Goal: Task Accomplishment & Management: Complete application form

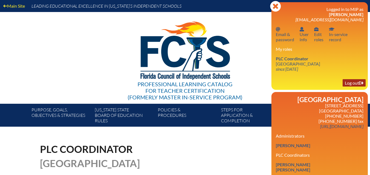
click at [348, 82] on link "Log out Log out" at bounding box center [353, 82] width 23 height 7
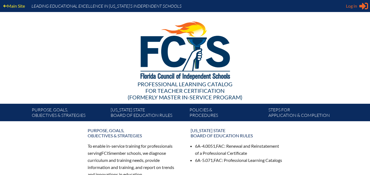
click at [351, 6] on span "Log in" at bounding box center [351, 6] width 11 height 7
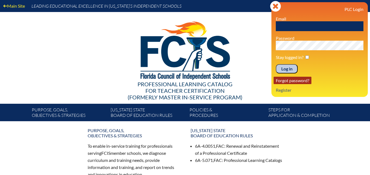
click at [289, 81] on link "Forgot password?" at bounding box center [292, 80] width 38 height 7
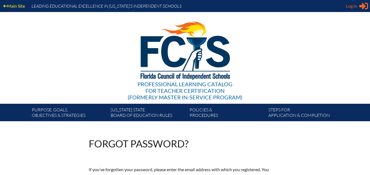
click at [353, 7] on span "Log in" at bounding box center [351, 6] width 11 height 7
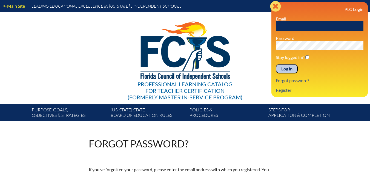
click at [273, 5] on icon "Close" at bounding box center [275, 6] width 11 height 11
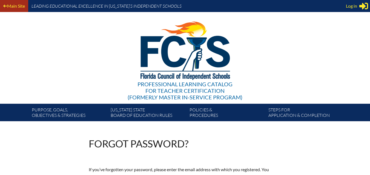
click at [12, 3] on link "Main Site" at bounding box center [14, 5] width 26 height 7
click at [351, 5] on span "Log in" at bounding box center [351, 6] width 11 height 7
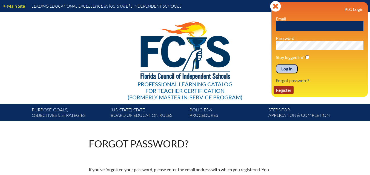
click at [287, 89] on link "Register" at bounding box center [283, 90] width 20 height 7
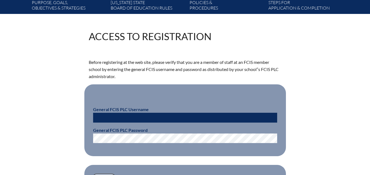
scroll to position [137, 0]
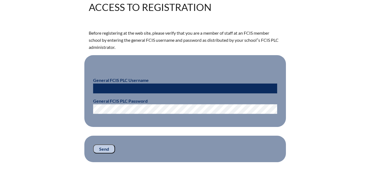
click at [114, 88] on input "text" at bounding box center [185, 89] width 184 height 10
type input "fcismember"
click at [105, 146] on input "Send" at bounding box center [104, 149] width 22 height 9
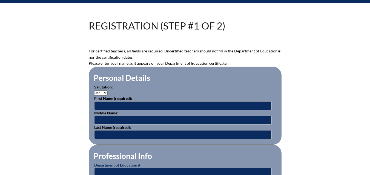
scroll to position [137, 0]
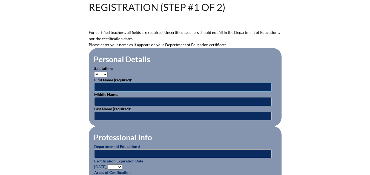
click at [99, 85] on input "text" at bounding box center [182, 87] width 177 height 9
type input "Kayla"
type input "Simmons"
type input "[EMAIL_ADDRESS][DOMAIN_NAME]"
type input "lbrennan@rpds.com"
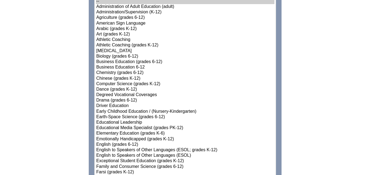
scroll to position [328, 0]
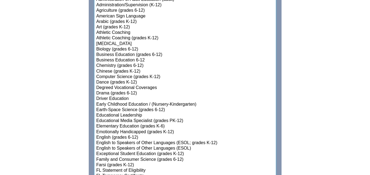
select select"]"] "15131"
click at [152, 124] on option "Elementary Education (grades K-6)" at bounding box center [185, 126] width 178 height 5
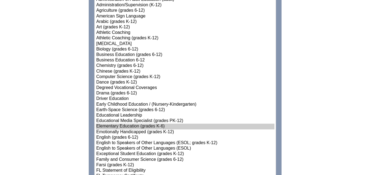
click at [103, 124] on option "Elementary Education (grades K-6)" at bounding box center [185, 126] width 178 height 5
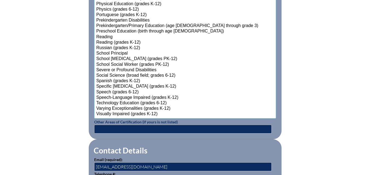
scroll to position [739, 0]
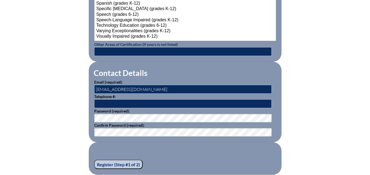
click at [111, 86] on input "lbrennan@rpds.com" at bounding box center [182, 89] width 177 height 9
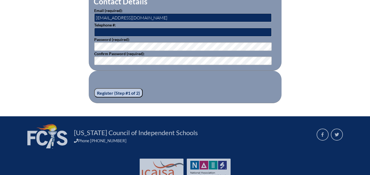
scroll to position [829, 0]
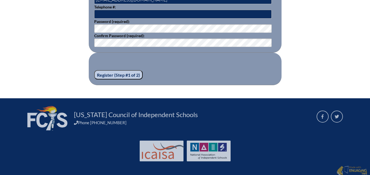
click at [114, 73] on input "Register (Step #1 of 2)" at bounding box center [118, 74] width 48 height 9
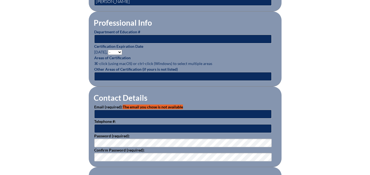
scroll to position [356, 0]
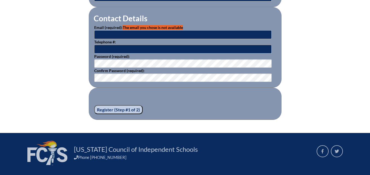
type input "lbrennan@rpds.com"
drag, startPoint x: 111, startPoint y: 32, endPoint x: 74, endPoint y: 32, distance: 37.2
type input "[EMAIL_ADDRESS][DOMAIN_NAME]"
click at [105, 108] on input "Register (Step #1 of 2)" at bounding box center [118, 109] width 48 height 9
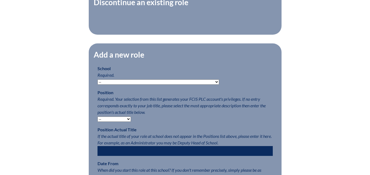
scroll to position [246, 0]
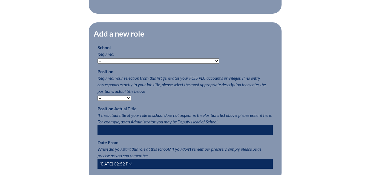
click at [119, 64] on select "-- [MEDICAL_DATA] Inspired Academy Academy at [GEOGRAPHIC_DATA] Academy at the …" at bounding box center [158, 61] width 122 height 5
select select "20328"
click at [97, 61] on select "-- [MEDICAL_DATA] Inspired Academy Academy at [GEOGRAPHIC_DATA] Academy at the …" at bounding box center [158, 61] width 122 height 5
click at [119, 101] on select "-- Teacher PLC Coordinator Head of School Administrator" at bounding box center [113, 98] width 33 height 5
select select "15563"
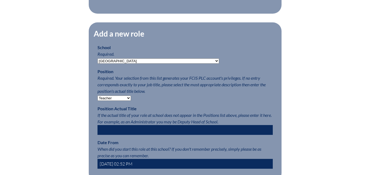
click at [97, 99] on select "-- Teacher PLC Coordinator Head of School Administrator" at bounding box center [113, 98] width 33 height 5
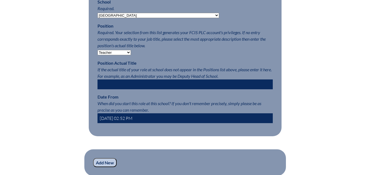
scroll to position [328, 0]
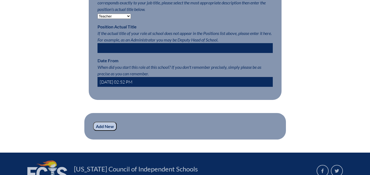
click at [108, 131] on input "Add New" at bounding box center [105, 126] width 24 height 9
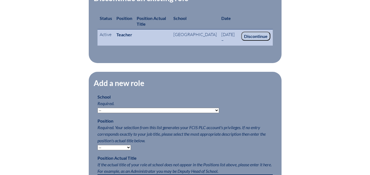
scroll to position [227, 0]
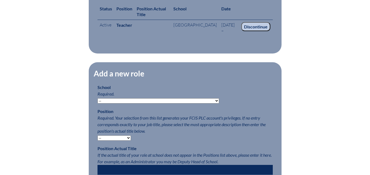
click at [160, 104] on select "-- Autism Inspired Academy Academy at Ocean Reef Academy at the Lakes Academy P…" at bounding box center [158, 101] width 122 height 5
select select "20328"
click at [97, 104] on select "-- Autism Inspired Academy Academy at Ocean Reef Academy at the Lakes Academy P…" at bounding box center [158, 101] width 122 height 5
click at [120, 141] on select "-- Teacher PLC Coordinator Head of School Administrator" at bounding box center [113, 138] width 33 height 5
select select "15563"
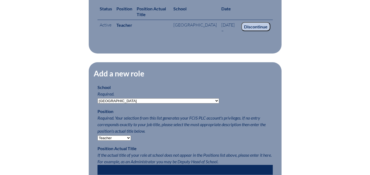
click at [97, 141] on select "-- Teacher PLC Coordinator Head of School Administrator" at bounding box center [113, 138] width 33 height 5
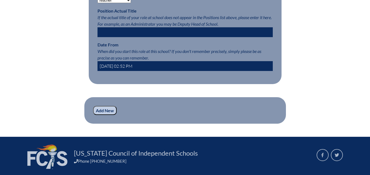
scroll to position [392, 0]
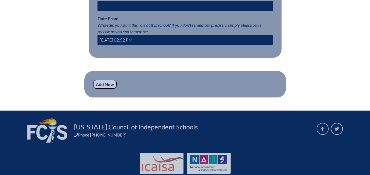
click at [107, 89] on input "Add New" at bounding box center [105, 84] width 24 height 9
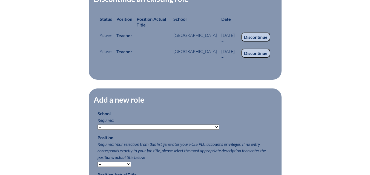
scroll to position [219, 0]
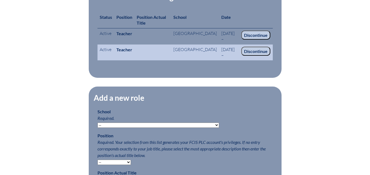
click at [257, 56] on input "Discontinue" at bounding box center [255, 51] width 29 height 9
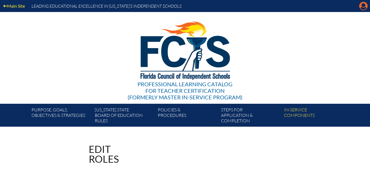
click at [363, 8] on icon "Manage account" at bounding box center [363, 6] width 9 height 9
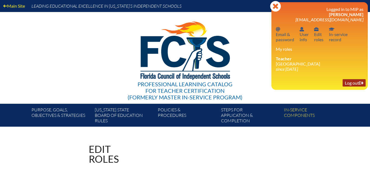
click at [352, 84] on link "Log out Log out" at bounding box center [353, 82] width 23 height 7
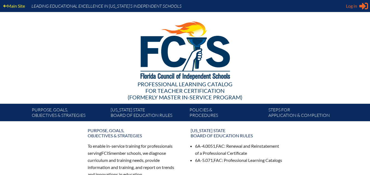
type input "[EMAIL_ADDRESS][DOMAIN_NAME]"
click at [350, 6] on span "Log in" at bounding box center [351, 6] width 11 height 7
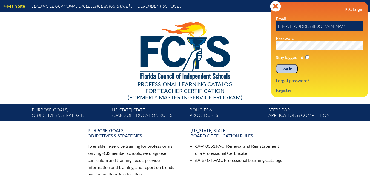
click at [288, 69] on input "Log in" at bounding box center [287, 68] width 22 height 9
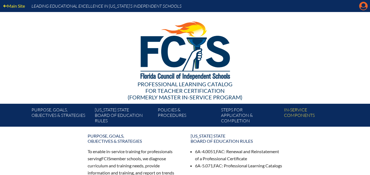
click at [362, 7] on icon at bounding box center [363, 6] width 8 height 8
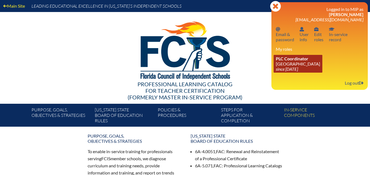
click at [301, 66] on link "PLC Coordinator [GEOGRAPHIC_DATA] since [DATE]" at bounding box center [297, 64] width 49 height 18
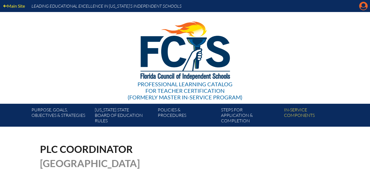
click at [365, 7] on icon at bounding box center [363, 6] width 8 height 8
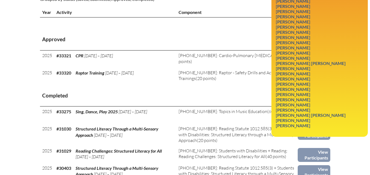
scroll to position [192, 0]
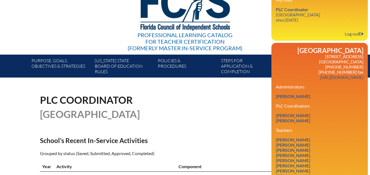
scroll to position [0, 0]
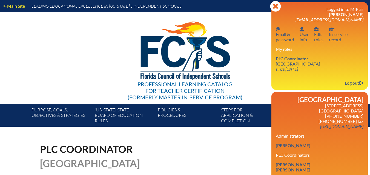
click at [21, 53] on div "Professional Learning Catalog for Teacher Certification (formerly Master In-ser…" at bounding box center [185, 58] width 333 height 92
click at [263, 169] on div "PLC Coordinator Riverside Presbyterian Day School" at bounding box center [185, 157] width 290 height 24
click at [264, 159] on div "PLC Coordinator Riverside Presbyterian Day School" at bounding box center [185, 157] width 290 height 24
click at [275, 8] on icon at bounding box center [275, 6] width 11 height 11
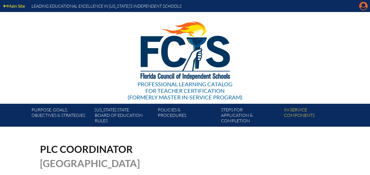
click at [362, 7] on icon at bounding box center [363, 6] width 8 height 8
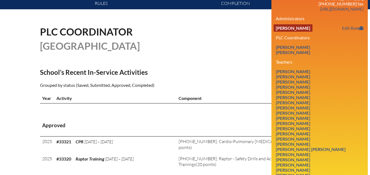
scroll to position [137, 0]
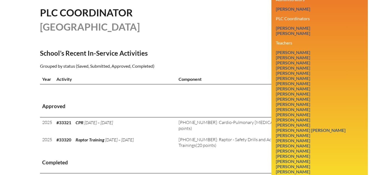
click at [206, 57] on h2 "School’s Recent In-Service Activities" at bounding box center [136, 53] width 193 height 8
click at [115, 70] on p "Grouped by status (Saved, Submitted, Approved, Completed)" at bounding box center [136, 66] width 193 height 7
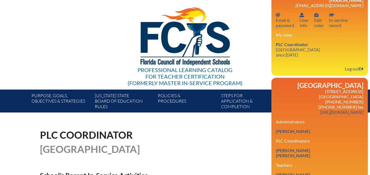
scroll to position [0, 0]
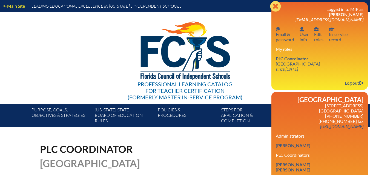
click at [275, 7] on icon "Close" at bounding box center [275, 6] width 11 height 11
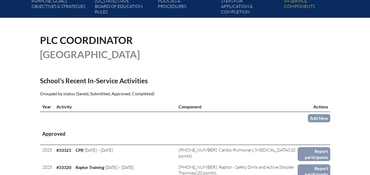
scroll to position [109, 0]
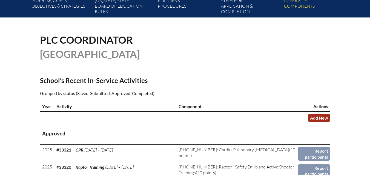
click at [319, 122] on link "Add New" at bounding box center [319, 118] width 22 height 8
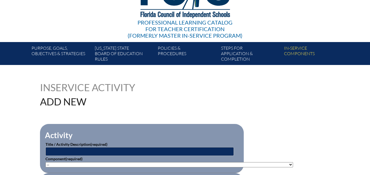
scroll to position [109, 0]
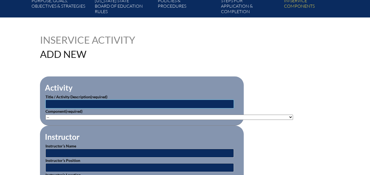
click at [74, 102] on input "text" at bounding box center [139, 104] width 188 height 9
click at [71, 115] on select"]"] "-- 1-000-001: Appropriate Art Activities 1-000-002: Concept and Art Process for…" at bounding box center [168, 117] width 247 height 5
select select"]"] "20393"
click at [45, 115] on select"]"] "-- 1-000-001: Appropriate Art Activities 1-000-002: Concept and Art Process for…" at bounding box center [168, 117] width 247 height 5
click at [73, 104] on input "text" at bounding box center [139, 104] width 188 height 9
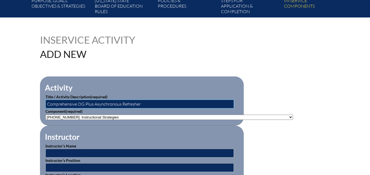
type input "Comprehensive OG Plus Asynchronous Refresher"
click at [99, 149] on input "text" at bounding box center [139, 153] width 188 height 9
type input "[DEMOGRAPHIC_DATA][PERSON_NAME]"
type input "Instructor"
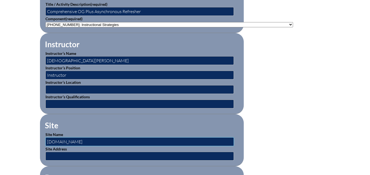
type input "IMSE.com"
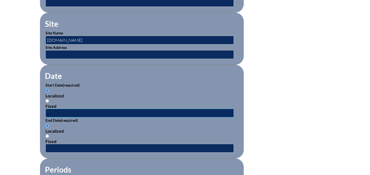
click at [60, 111] on input "text" at bounding box center [139, 113] width 188 height 9
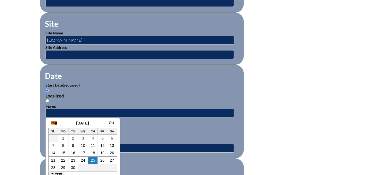
click at [53, 123] on link "Aug" at bounding box center [54, 123] width 6 height 4
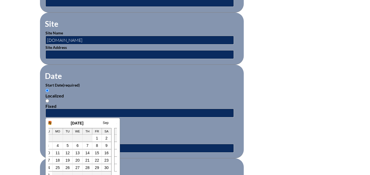
click at [50, 123] on link "July" at bounding box center [49, 123] width 6 height 4
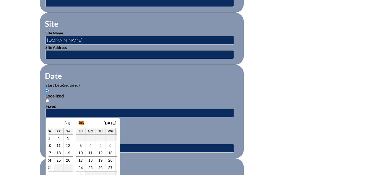
scroll to position [0, 11]
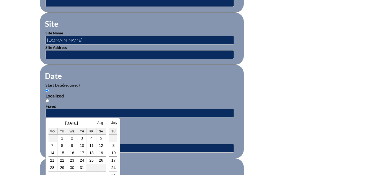
drag, startPoint x: 59, startPoint y: 126, endPoint x: 85, endPoint y: 124, distance: 25.8
click at [85, 124] on div "June July 2025 Aug Su Mo Tu We Th Fr Sa 1 2 3 4 5 6 7 8 9 10 11 12 13 14 15 16 …" at bounding box center [72, 146] width 68 height 51
click at [45, 125] on fieldset "Date Start Date (required) Localized Fixed End Date (required) Localized Fixed" at bounding box center [142, 112] width 204 height 94
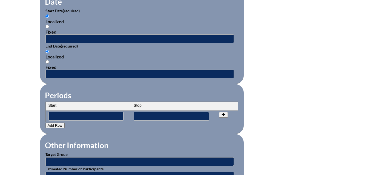
scroll to position [386, 0]
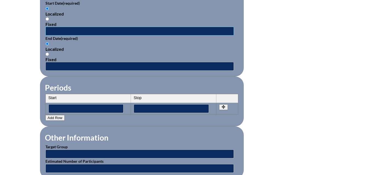
click at [57, 27] on input "text" at bounding box center [139, 31] width 188 height 9
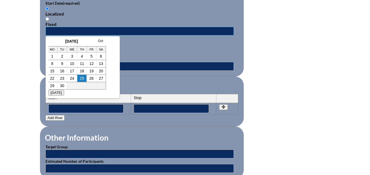
scroll to position [0, 0]
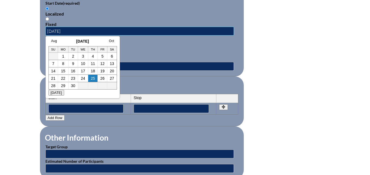
type input "02/21/2025"
click at [140, 22] on div "Fixed" at bounding box center [141, 24] width 193 height 5
click at [49, 21] on input "Fixed" at bounding box center [47, 19] width 4 height 4
radio input "true"
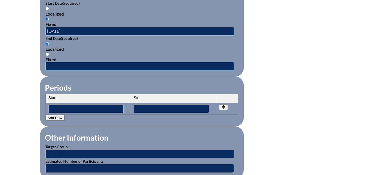
click at [104, 65] on input "text" at bounding box center [139, 66] width 188 height 9
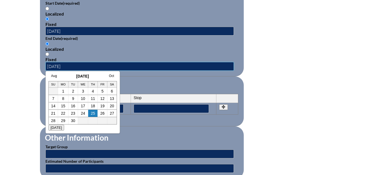
type input "02/21/2025"
click at [321, 94] on form "Activity Title / Activity Description (required) Comprehensive OG Plus Asynchro…" at bounding box center [185, 36] width 290 height 472
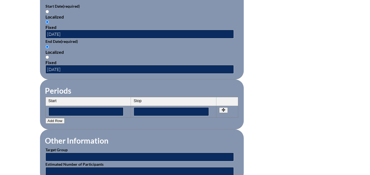
scroll to position [386, 0]
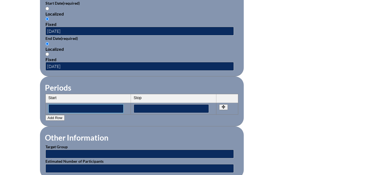
click at [107, 108] on input"] "text" at bounding box center [85, 109] width 75 height 9
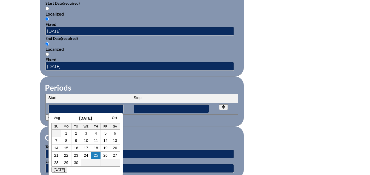
click at [190, 127] on fieldset "Other Information Target Group Estimated Number of Participants" at bounding box center [142, 153] width 204 height 52
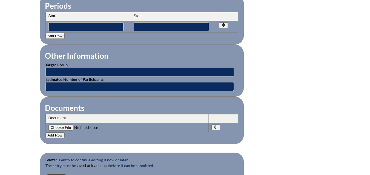
scroll to position [523, 0]
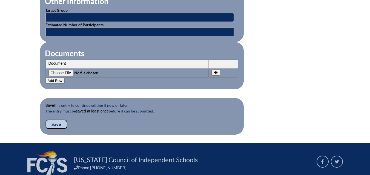
click at [65, 70] on input"] "file" at bounding box center [85, 73] width 74 height 6
click at [62, 70] on input"] "file" at bounding box center [85, 73] width 74 height 6
type input"] "C:\fakepath\scan_lbrennan_2025-09-25-15-05-09.pdf"
click at [55, 122] on input "Save" at bounding box center [56, 124] width 22 height 9
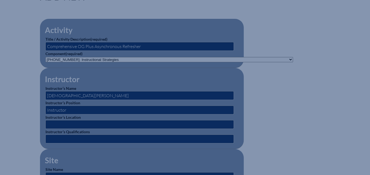
scroll to position [140, 0]
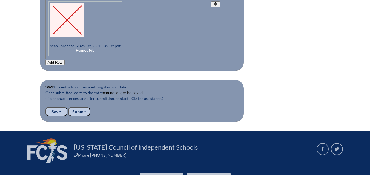
scroll to position [602, 0]
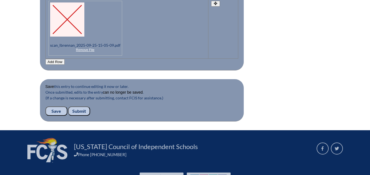
click at [81, 107] on input "Submit" at bounding box center [79, 111] width 22 height 9
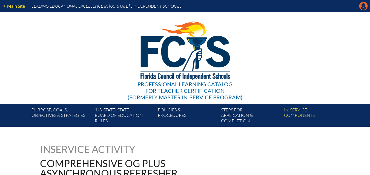
click at [365, 8] on icon "Manage account" at bounding box center [363, 6] width 9 height 9
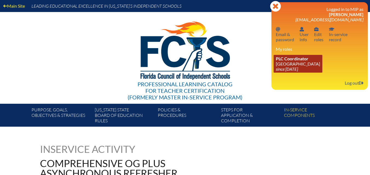
click at [298, 62] on link "PLC Coordinator [GEOGRAPHIC_DATA] since [DATE]" at bounding box center [297, 64] width 49 height 18
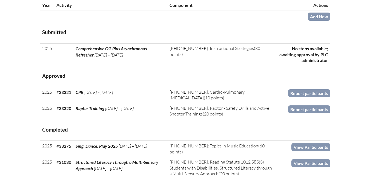
scroll to position [219, 0]
